Goal: Task Accomplishment & Management: Use online tool/utility

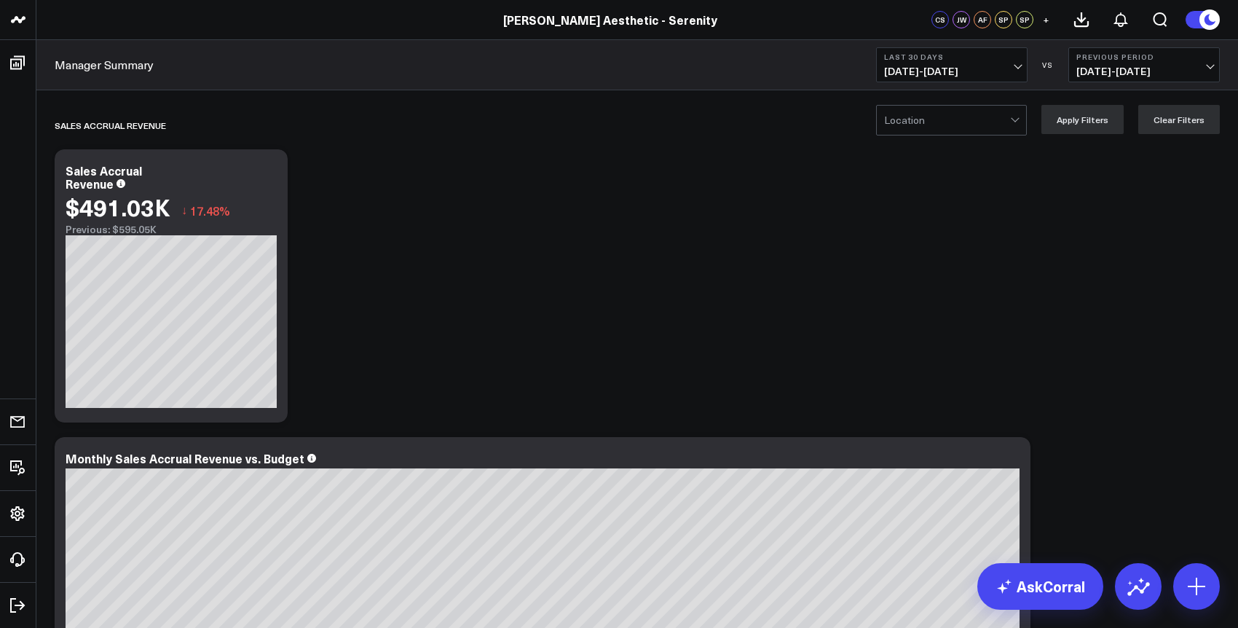
click at [940, 77] on span "[DATE] - [DATE]" at bounding box center [951, 72] width 135 height 12
drag, startPoint x: 737, startPoint y: 169, endPoint x: 457, endPoint y: 125, distance: 282.9
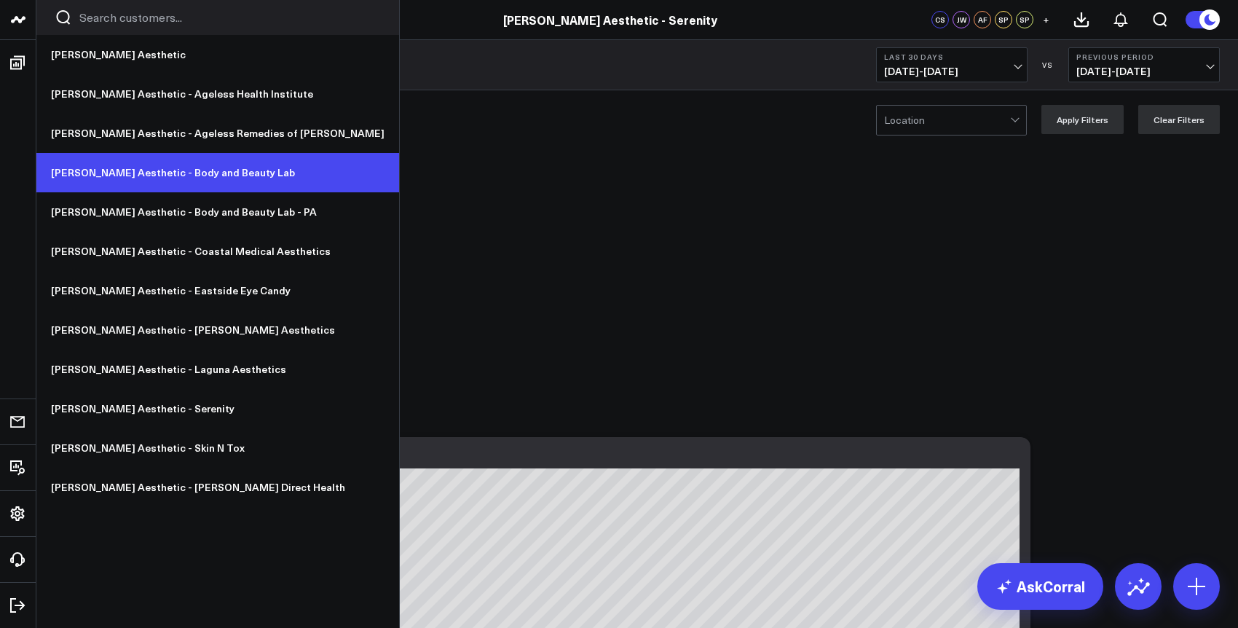
click at [221, 175] on link "[PERSON_NAME] Aesthetic - Body and Beauty Lab" at bounding box center [217, 172] width 363 height 39
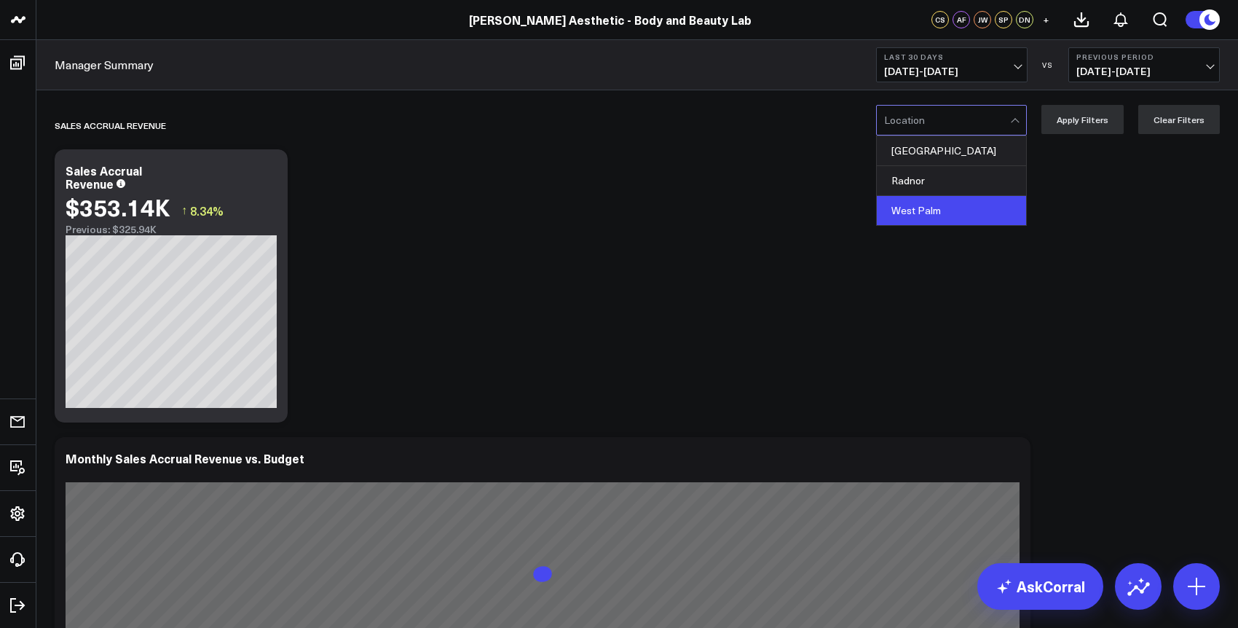
click at [951, 202] on div "West Palm" at bounding box center [951, 210] width 149 height 29
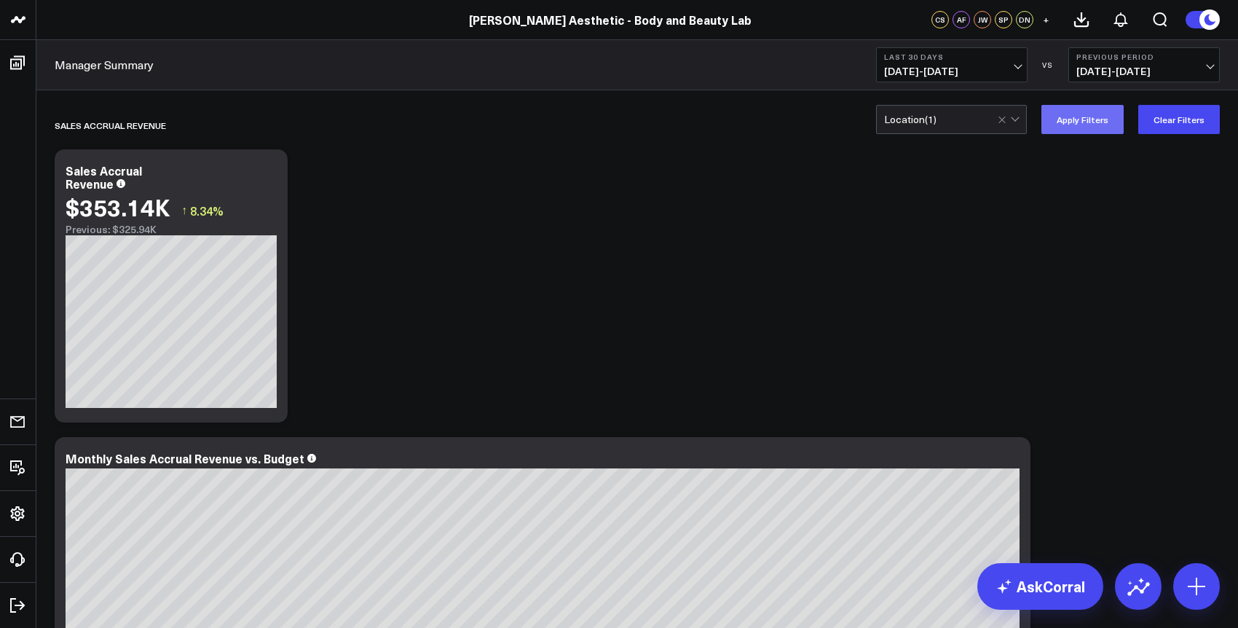
click at [1091, 131] on button "Apply Filters" at bounding box center [1082, 119] width 82 height 29
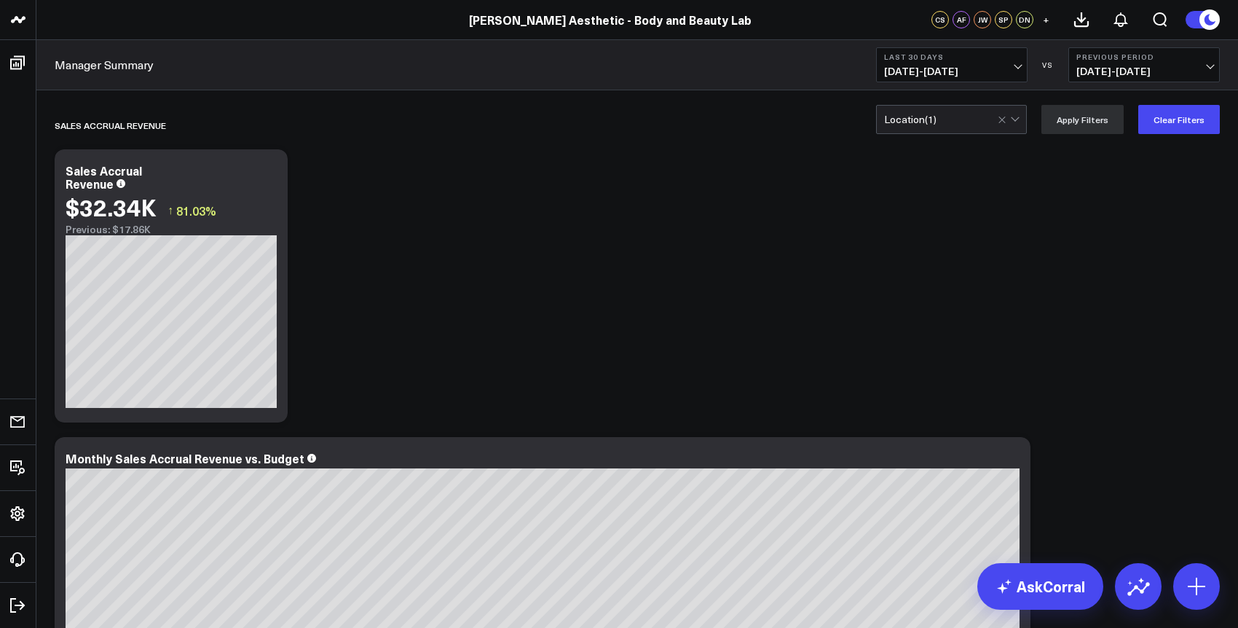
click at [1004, 75] on span "[DATE] - [DATE]" at bounding box center [951, 72] width 135 height 12
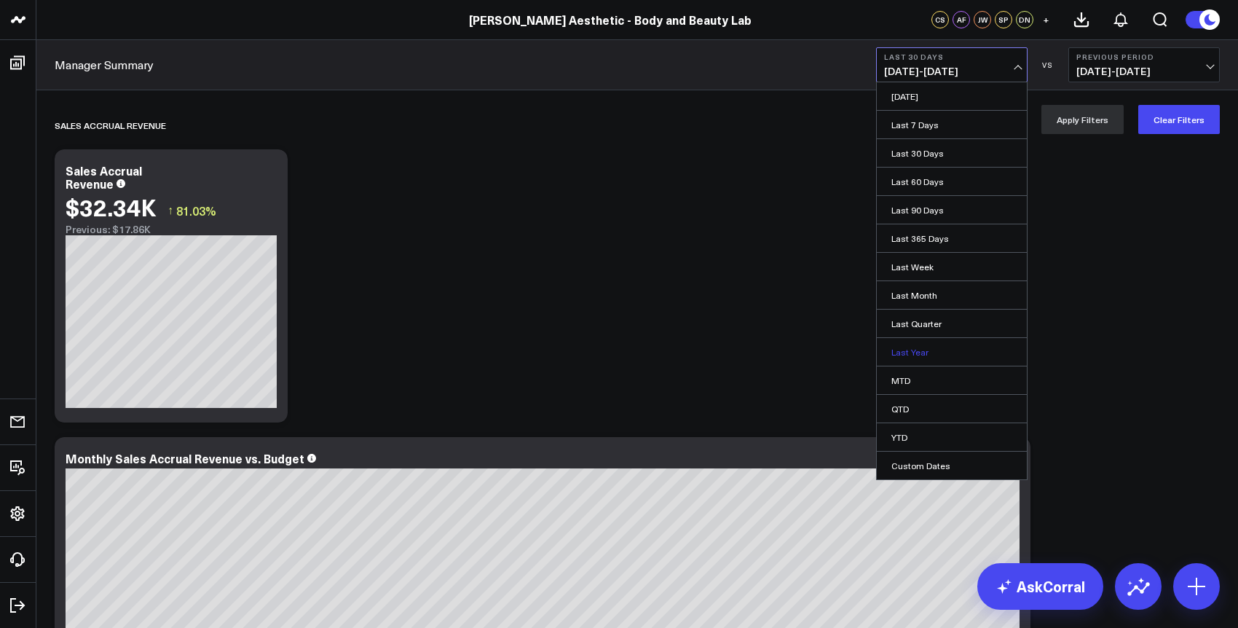
click at [962, 356] on link "Last Year" at bounding box center [952, 352] width 150 height 28
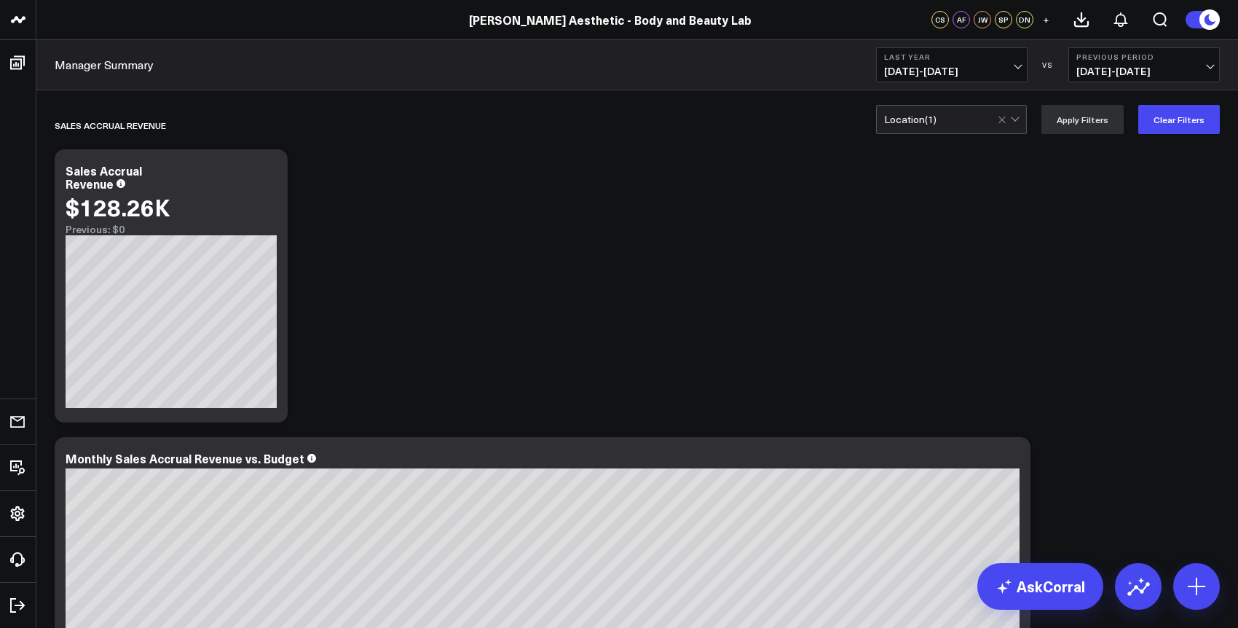
click at [967, 63] on button "Last Year 01/01/24 - 12/31/24" at bounding box center [951, 64] width 151 height 35
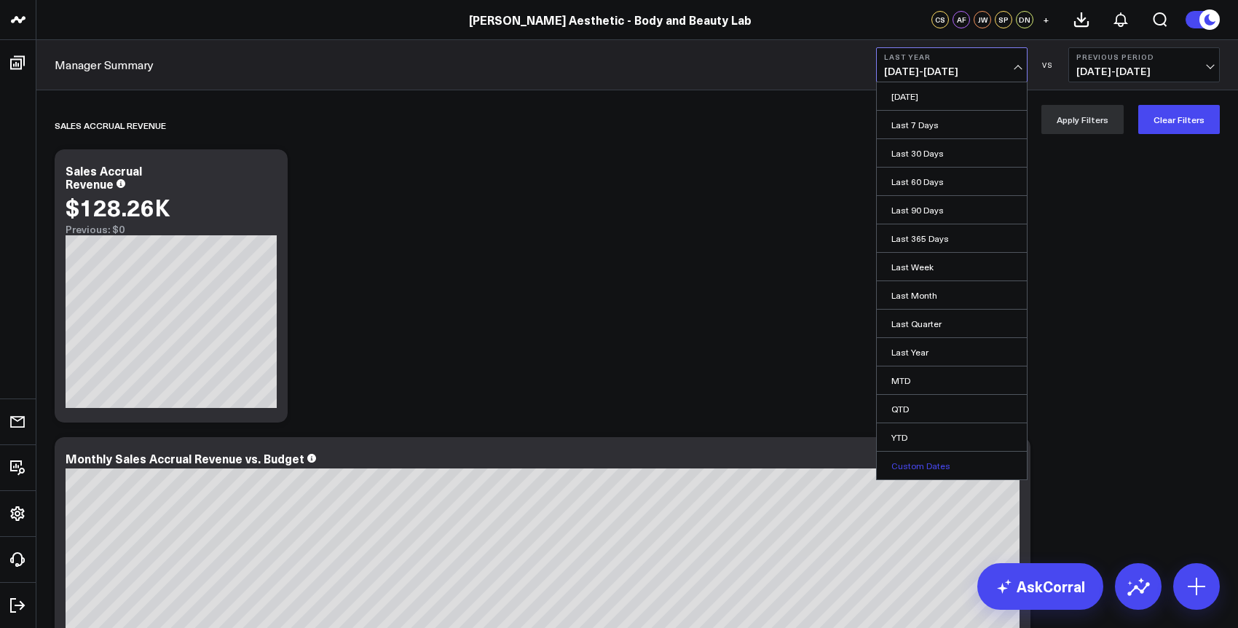
click at [943, 470] on link "Custom Dates" at bounding box center [952, 465] width 150 height 28
select select "9"
select select "2025"
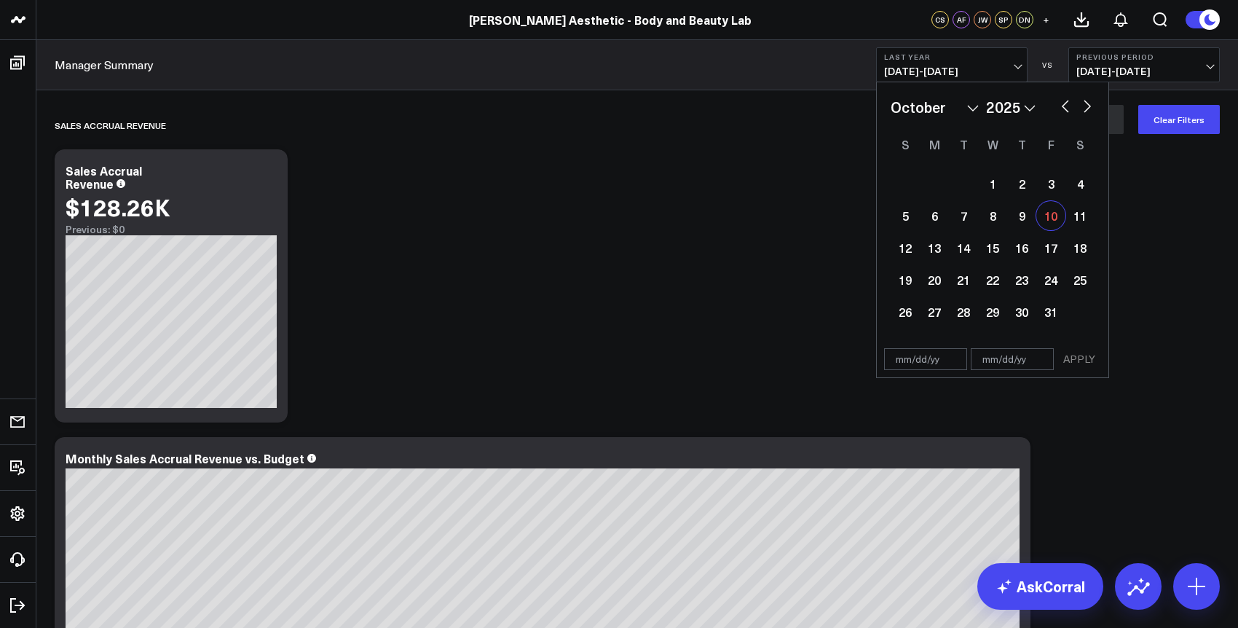
click at [1054, 225] on div "10" at bounding box center [1050, 215] width 29 height 29
type input "10/10/25"
select select "9"
select select "2025"
click at [977, 74] on span "01/01/24 - 12/31/24" at bounding box center [951, 72] width 135 height 12
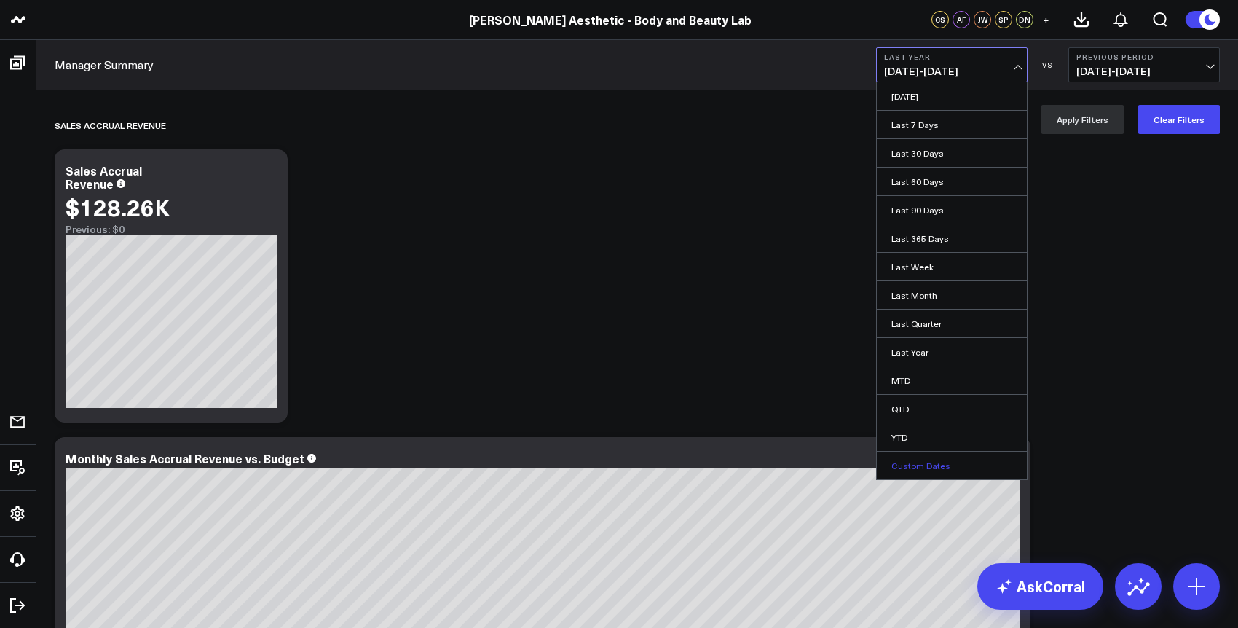
click at [949, 459] on link "Custom Dates" at bounding box center [952, 465] width 150 height 28
select select "9"
select select "2025"
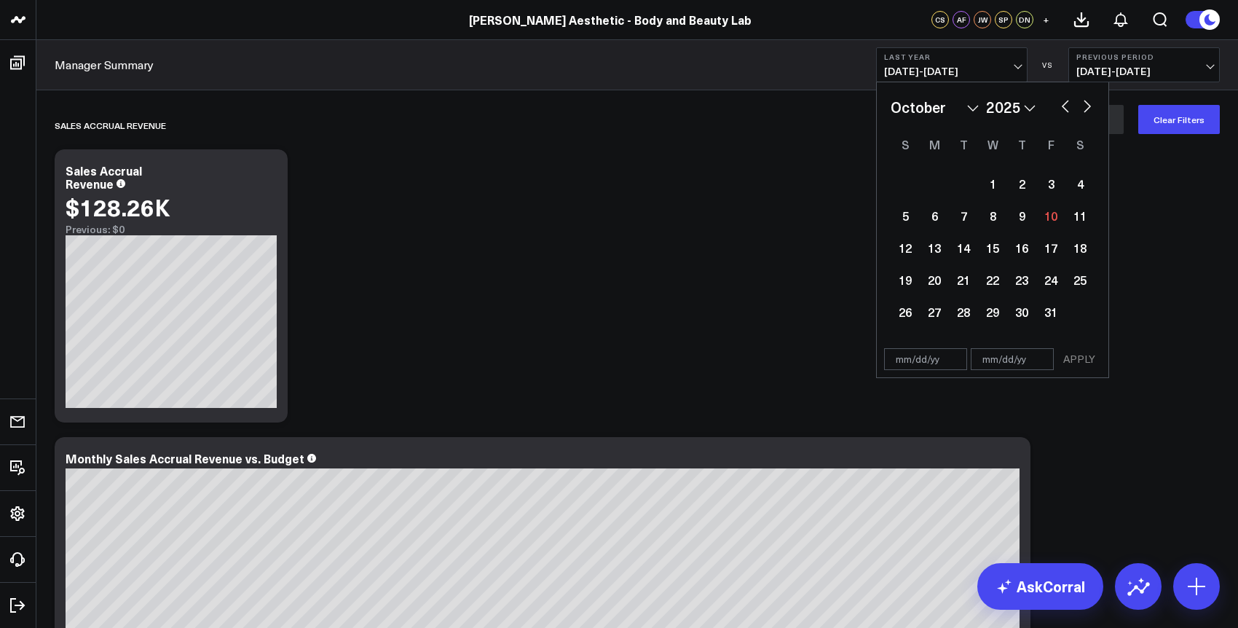
click at [935, 108] on select "January February March April May June July August September October November De…" at bounding box center [934, 107] width 88 height 22
click at [1034, 106] on select "2026 2025 2024 2023 2022 2021 2020 2019 2018 2017 2016 2015 2014 2013 2012 2011…" at bounding box center [1011, 107] width 50 height 22
select select "9"
select select "2024"
click at [969, 103] on select "January February March April May June July August September October November De…" at bounding box center [934, 107] width 88 height 22
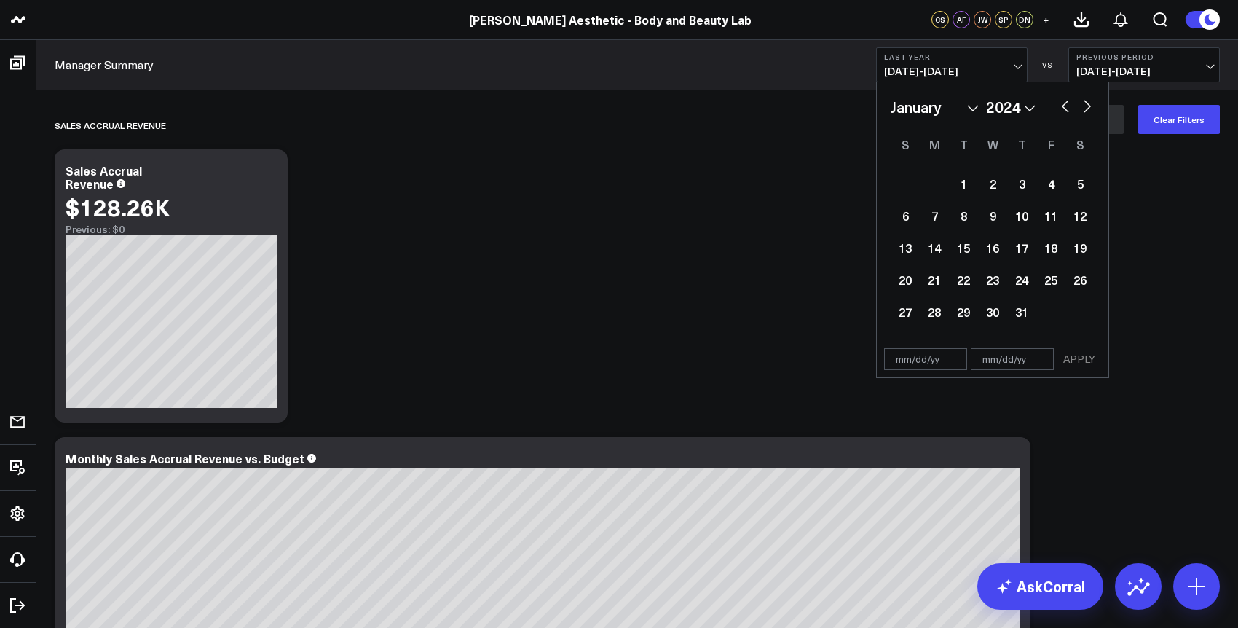
select select "2024"
click at [939, 192] on div "1" at bounding box center [933, 183] width 29 height 29
type input "01/01/24"
select select "2024"
click at [1029, 111] on select "2026 2025 2024 2023 2022 2021 2020 2019 2018 2017 2016 2015 2014 2013 2012 2011…" at bounding box center [1011, 107] width 50 height 22
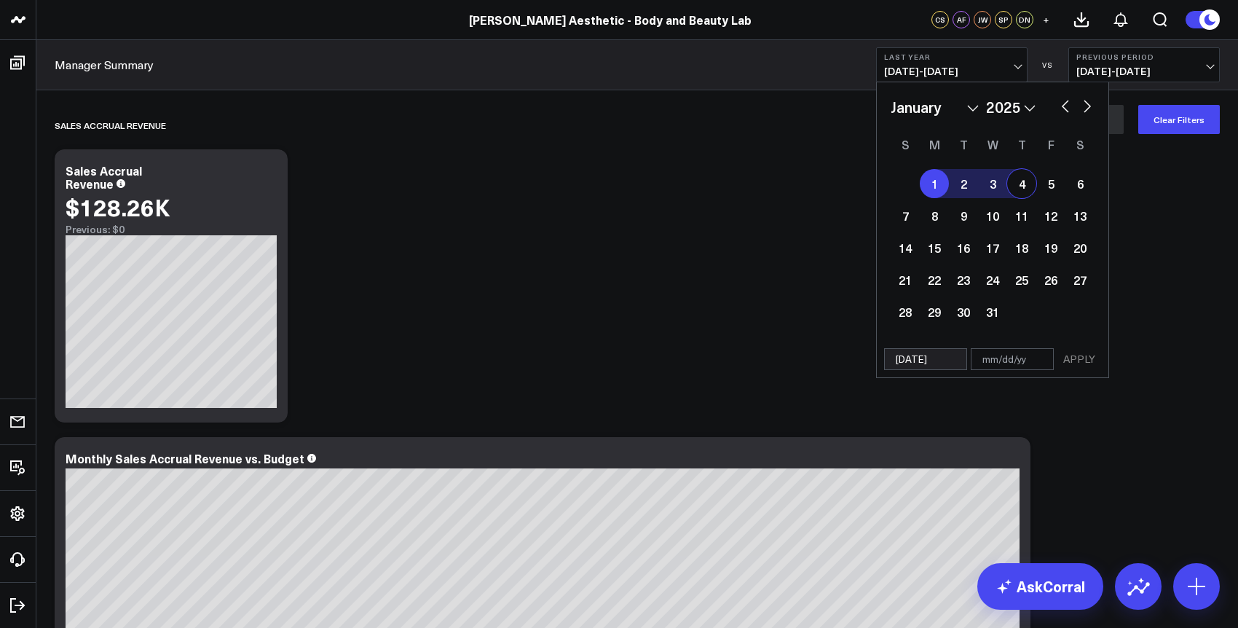
select select "2025"
click at [974, 111] on select "January February March April May June July August September October November De…" at bounding box center [934, 107] width 88 height 22
select select "9"
select select "2025"
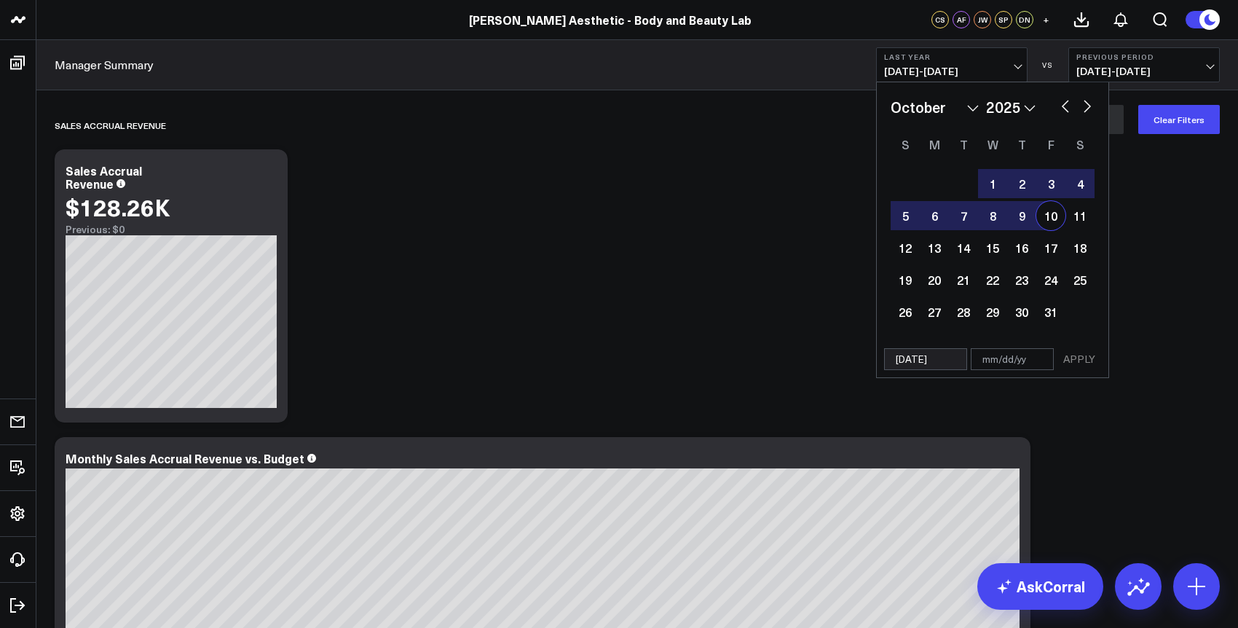
click at [1053, 223] on div "10" at bounding box center [1050, 215] width 29 height 29
type input "10/10/25"
select select "9"
select select "2025"
click at [1075, 354] on button "APPLY" at bounding box center [1079, 359] width 44 height 22
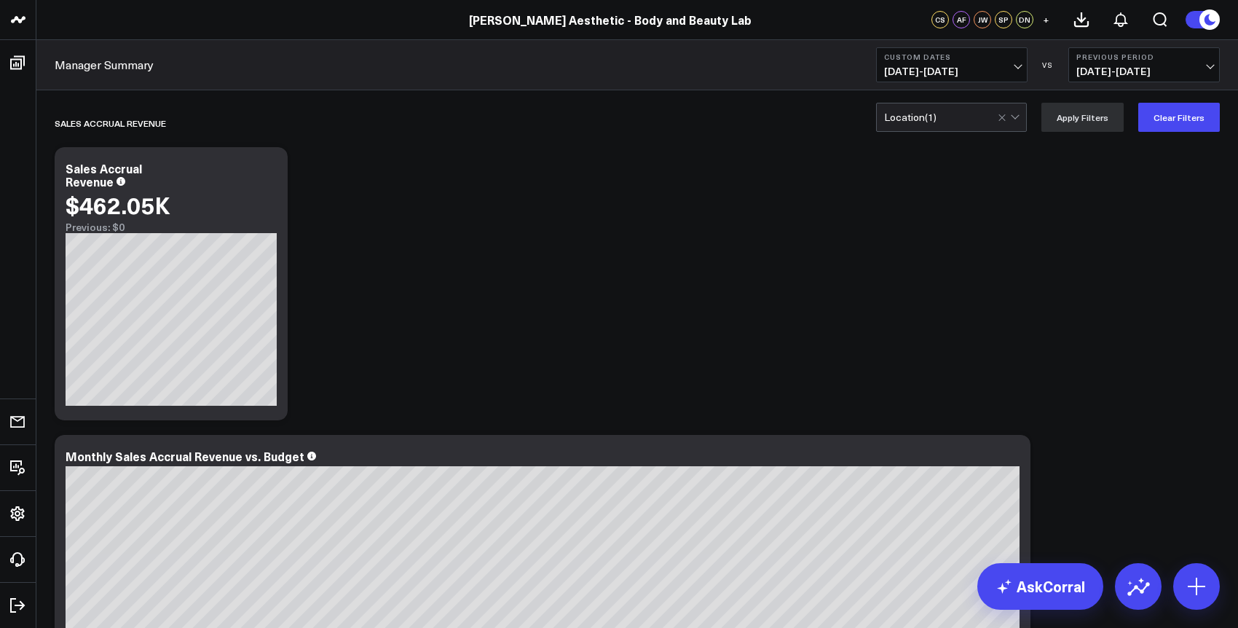
scroll to position [6, 0]
